Goal: Information Seeking & Learning: Learn about a topic

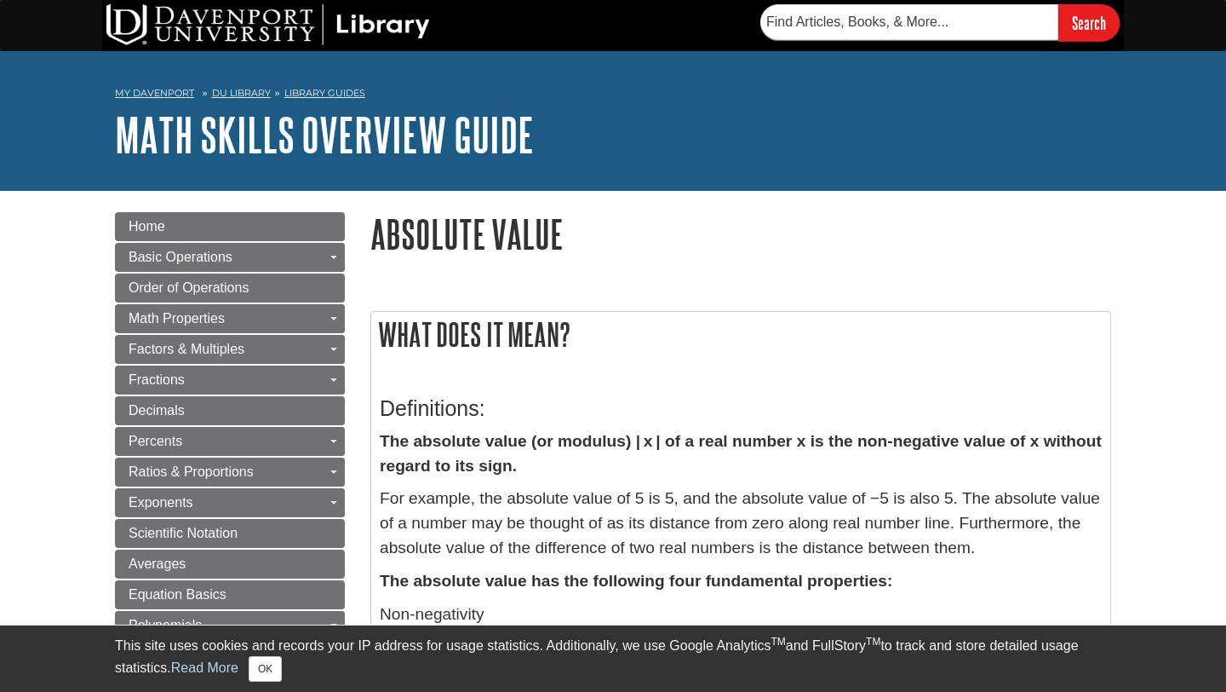
click at [627, 407] on h3 "Definitions:" at bounding box center [741, 408] width 722 height 25
click at [497, 502] on p "For example, the absolute value of 5 is 5, and the absolute value of −5 is also…" at bounding box center [741, 522] width 722 height 73
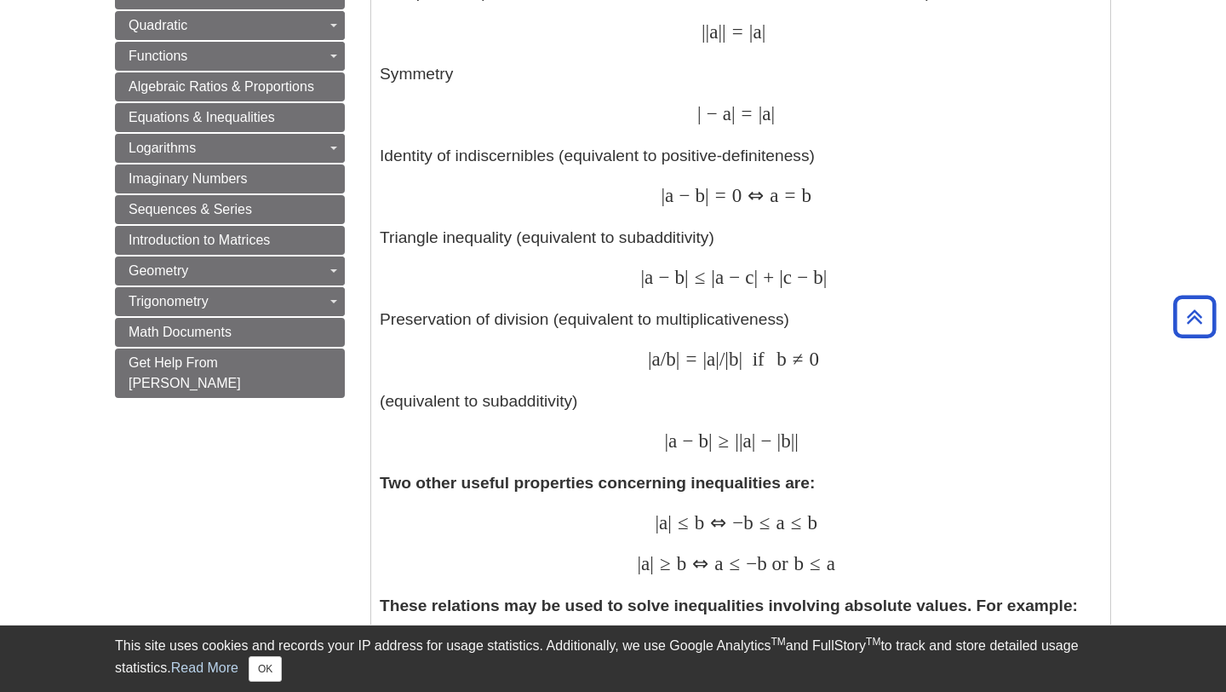
scroll to position [988, 0]
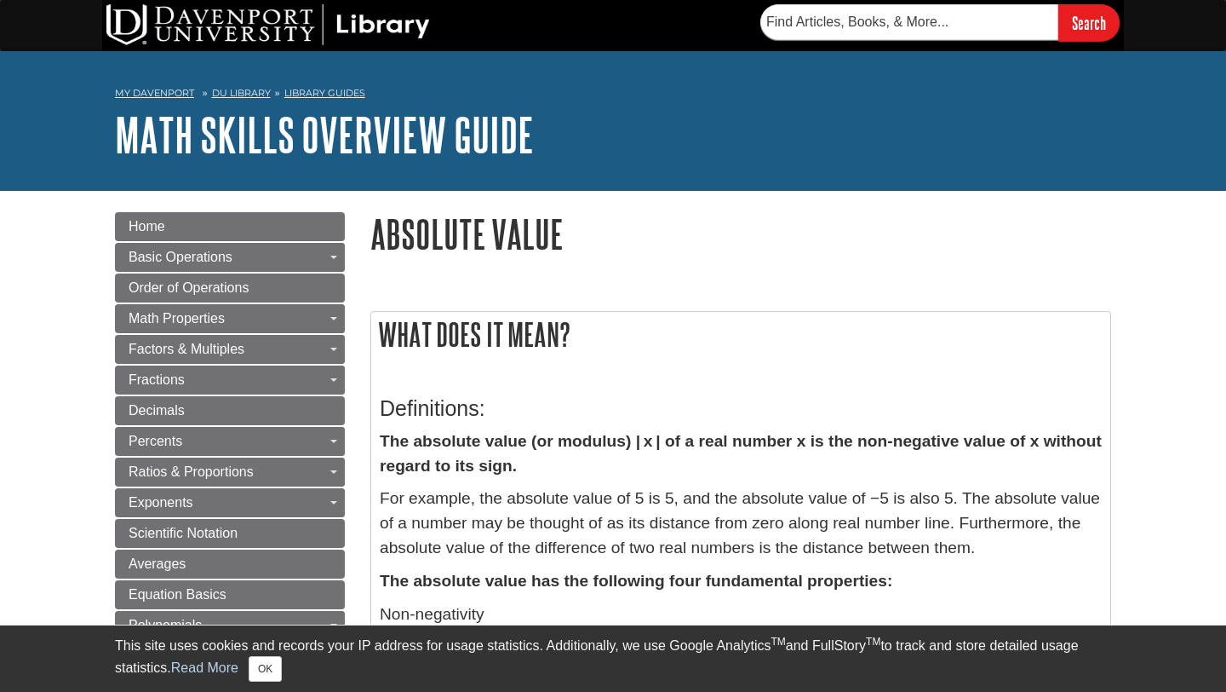
click at [710, 410] on h3 "Definitions:" at bounding box center [741, 408] width 722 height 25
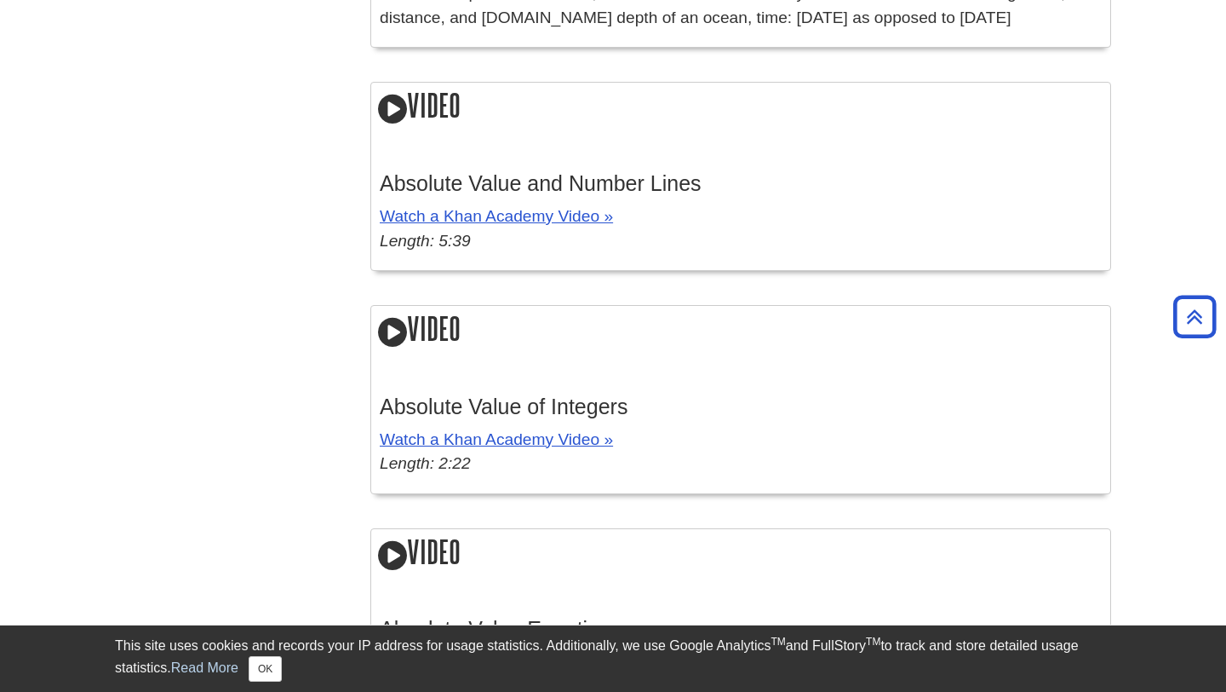
scroll to position [2555, 0]
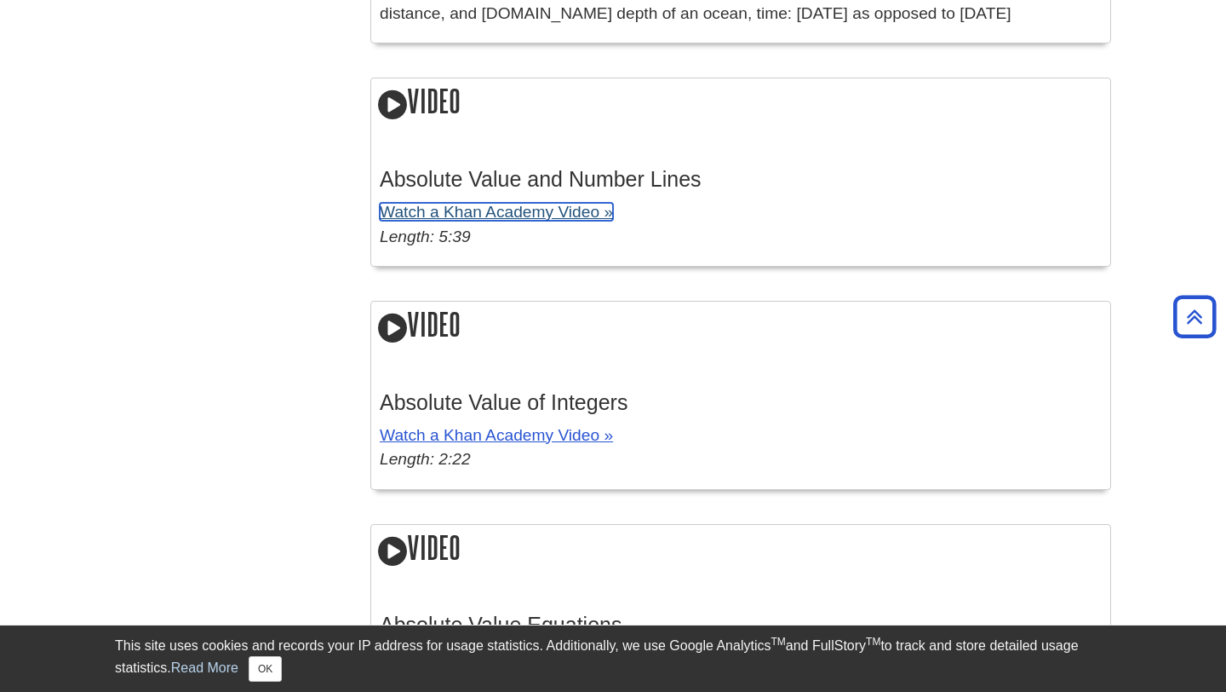
click at [513, 221] on link "Watch a Khan Academy Video »" at bounding box center [496, 212] width 233 height 18
